Goal: Check status

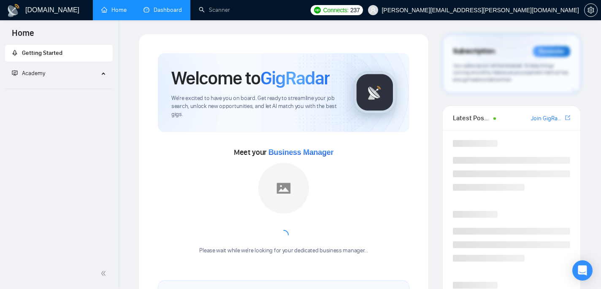
click at [170, 9] on link "Dashboard" at bounding box center [163, 9] width 38 height 7
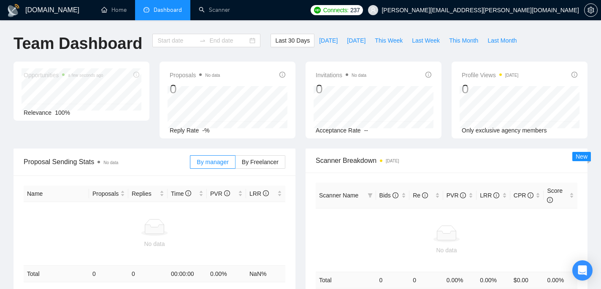
type input "[DATE]"
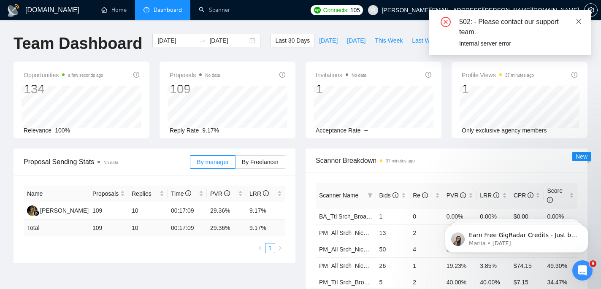
click at [580, 20] on icon "close" at bounding box center [579, 22] width 6 height 6
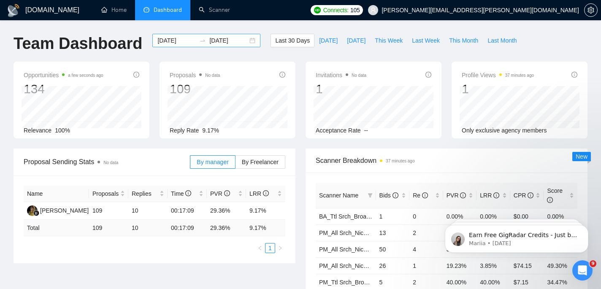
click at [174, 41] on input "[DATE]" at bounding box center [177, 40] width 38 height 9
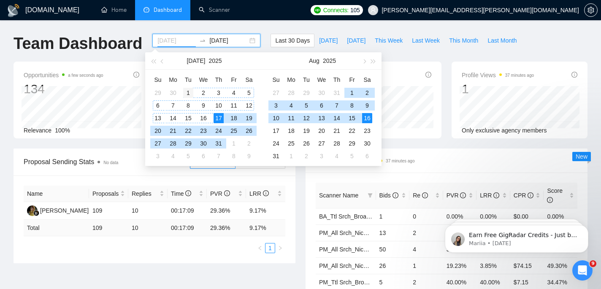
type input "[DATE]"
click at [190, 93] on div "1" at bounding box center [188, 93] width 10 height 10
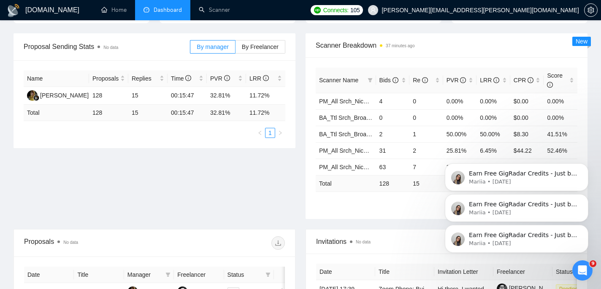
scroll to position [215, 0]
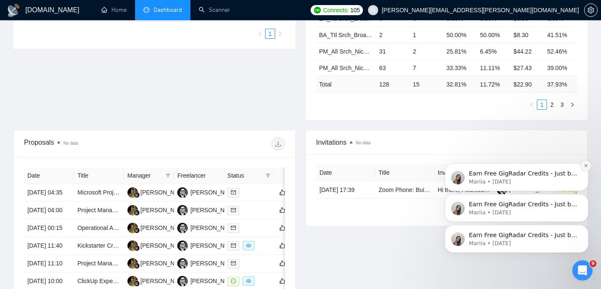
click at [585, 168] on icon "Dismiss notification" at bounding box center [586, 165] width 5 height 5
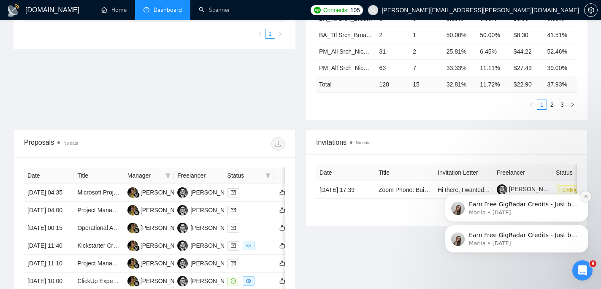
click at [585, 196] on icon "Dismiss notification" at bounding box center [586, 196] width 3 height 3
click at [585, 230] on icon "Dismiss notification" at bounding box center [586, 227] width 5 height 5
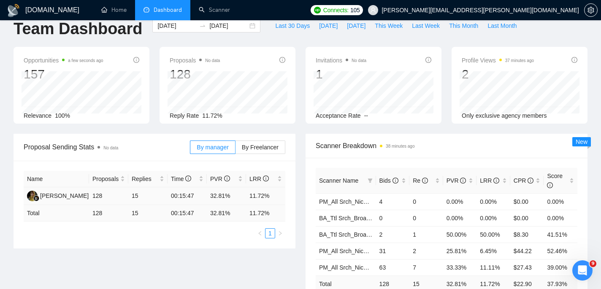
scroll to position [24, 0]
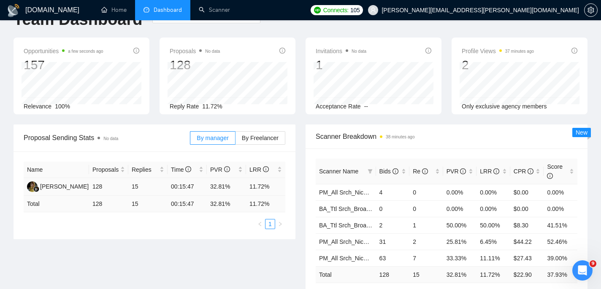
click at [220, 186] on td "32.81%" at bounding box center [226, 187] width 39 height 18
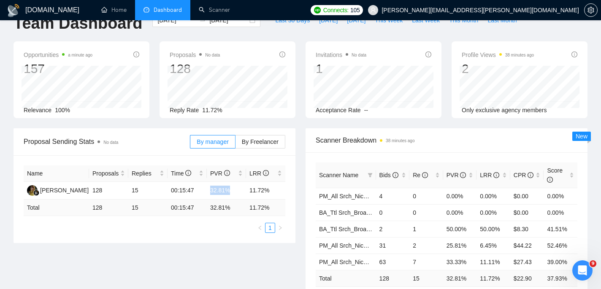
scroll to position [0, 0]
